Goal: Information Seeking & Learning: Learn about a topic

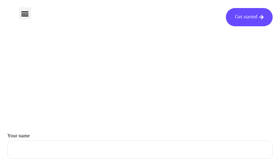
type input "wMOMTynenchcD"
type input "[EMAIL_ADDRESS][DOMAIN_NAME]"
type input "ZAfLHNjqipelSDo"
type input "dsShARwYb"
type input "[EMAIL_ADDRESS][DOMAIN_NAME]"
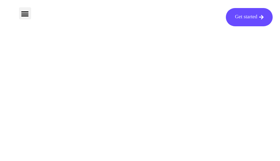
type input "BWxAjuuGmHabEjl"
